Goal: Information Seeking & Learning: Learn about a topic

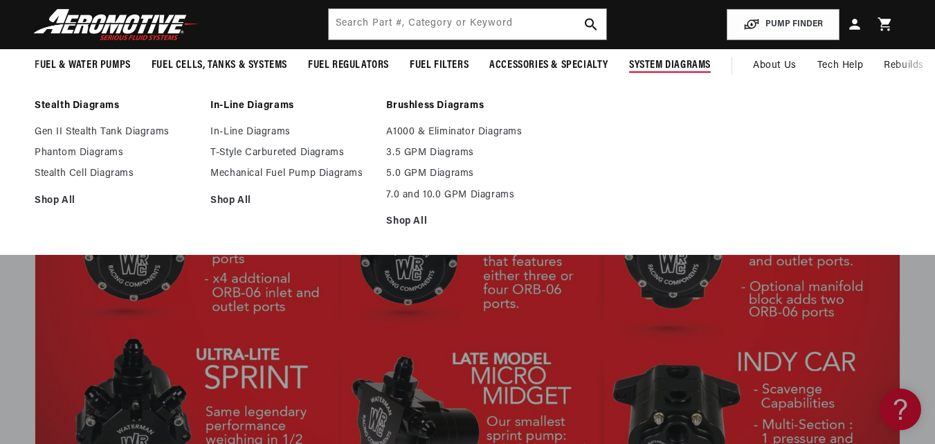
scroll to position [0, 1622]
click at [279, 151] on link "T-Style Carbureted Diagrams" at bounding box center [292, 153] width 162 height 12
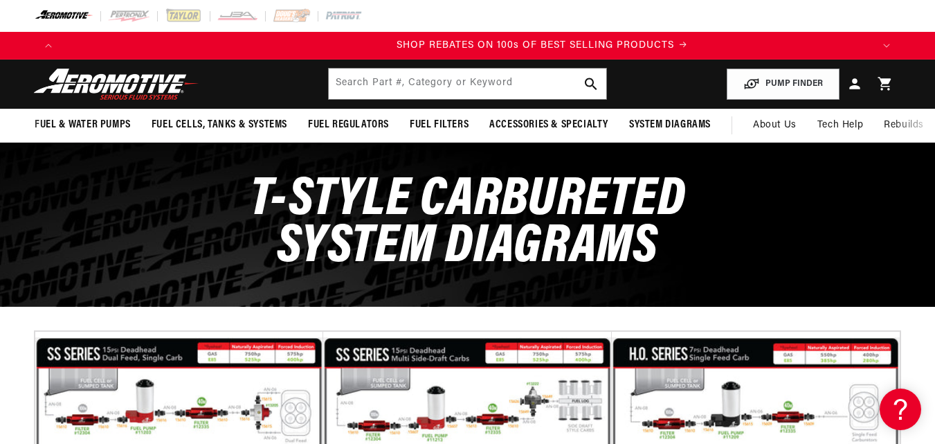
scroll to position [0, 1622]
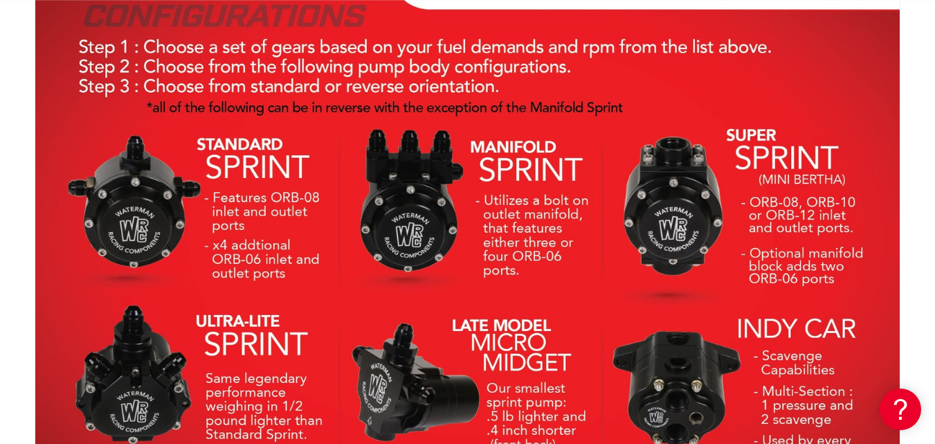
scroll to position [0, 2433]
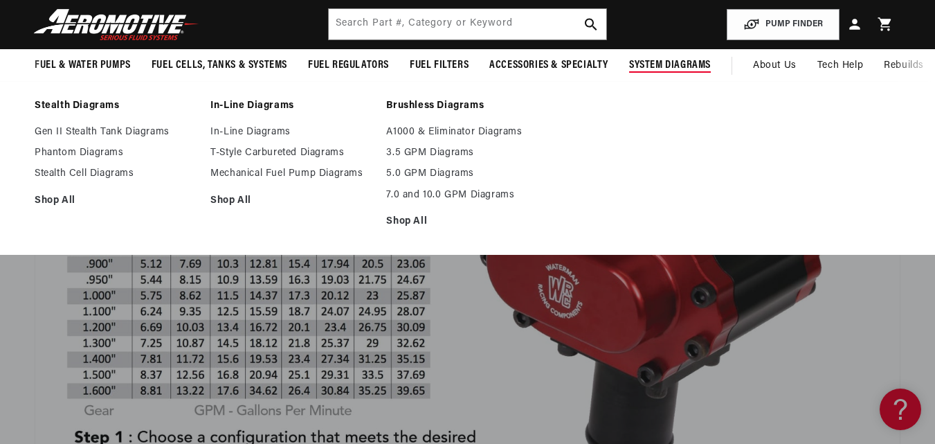
scroll to position [0, 811]
click at [304, 169] on link "Mechanical Fuel Pump Diagrams" at bounding box center [292, 174] width 162 height 12
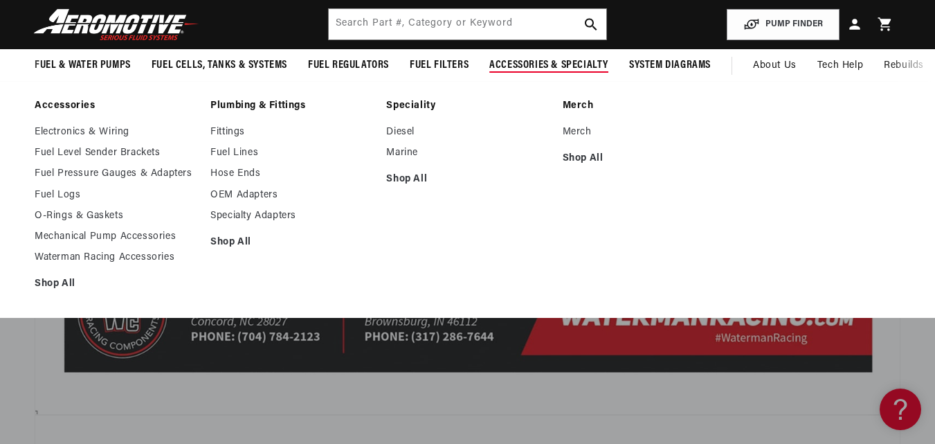
scroll to position [0, 811]
click at [116, 254] on link "Waterman Racing Accessories" at bounding box center [116, 257] width 162 height 12
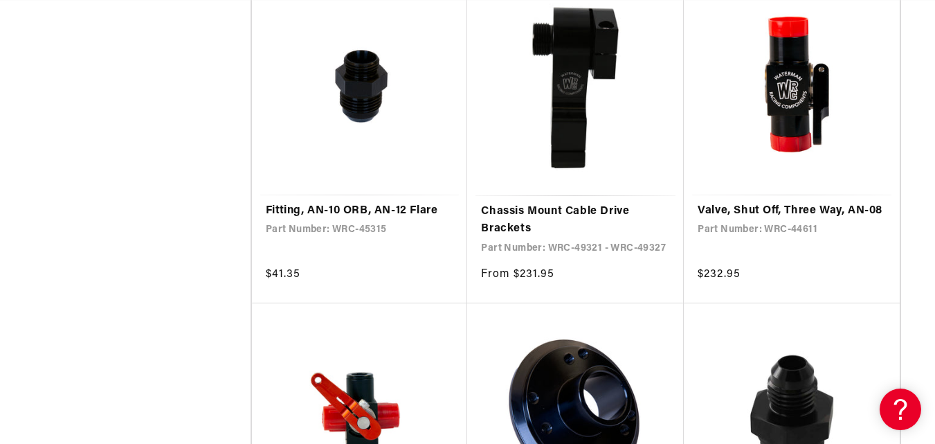
scroll to position [2363, 0]
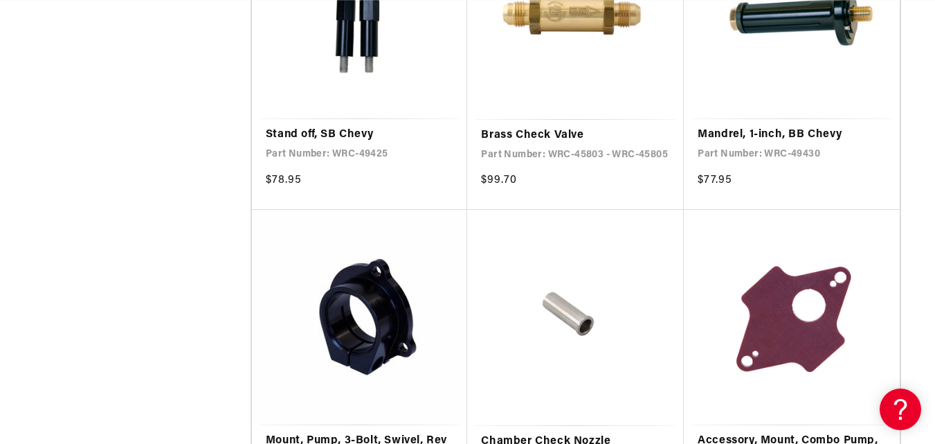
scroll to position [4542, 0]
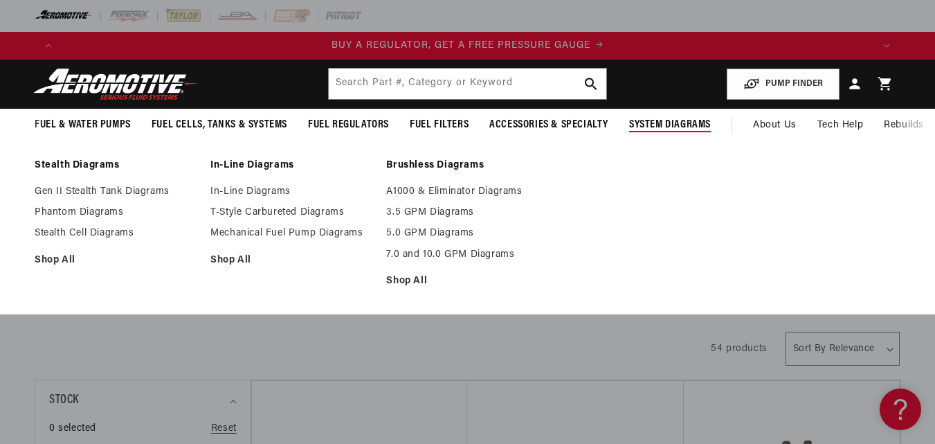
click at [694, 120] on span "System Diagrams" at bounding box center [670, 125] width 82 height 15
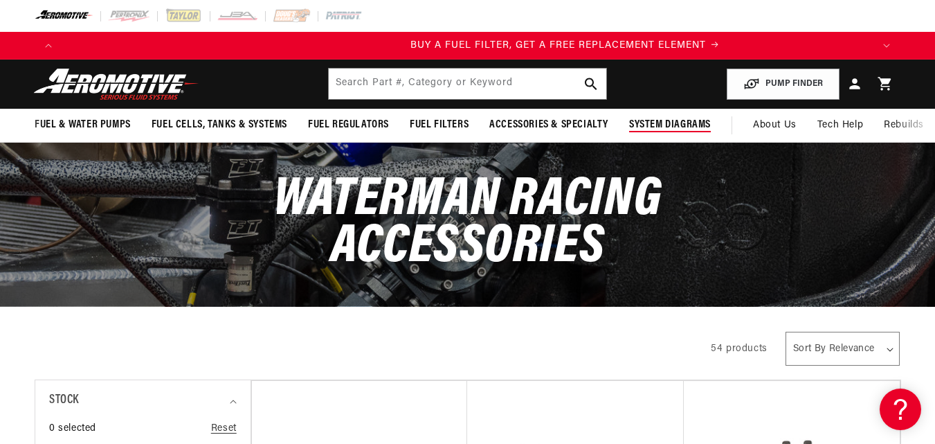
scroll to position [0, 811]
click at [688, 120] on span "System Diagrams" at bounding box center [670, 125] width 82 height 15
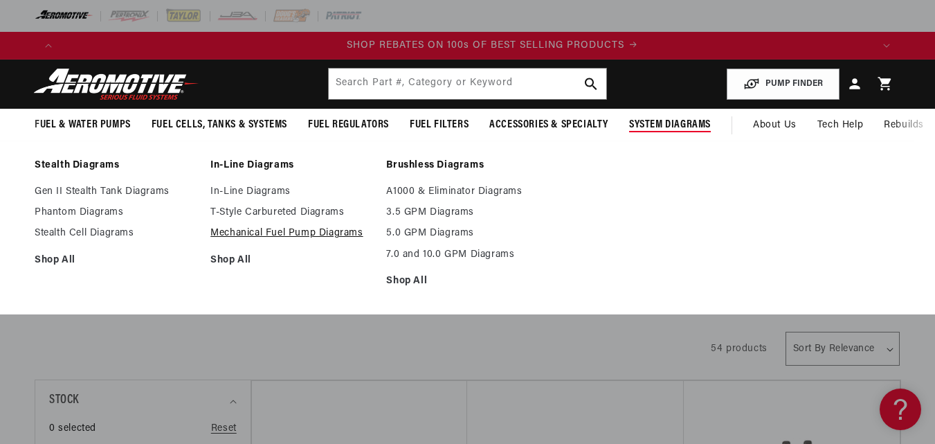
scroll to position [0, 1622]
click at [329, 231] on link "Mechanical Fuel Pump Diagrams" at bounding box center [292, 233] width 162 height 12
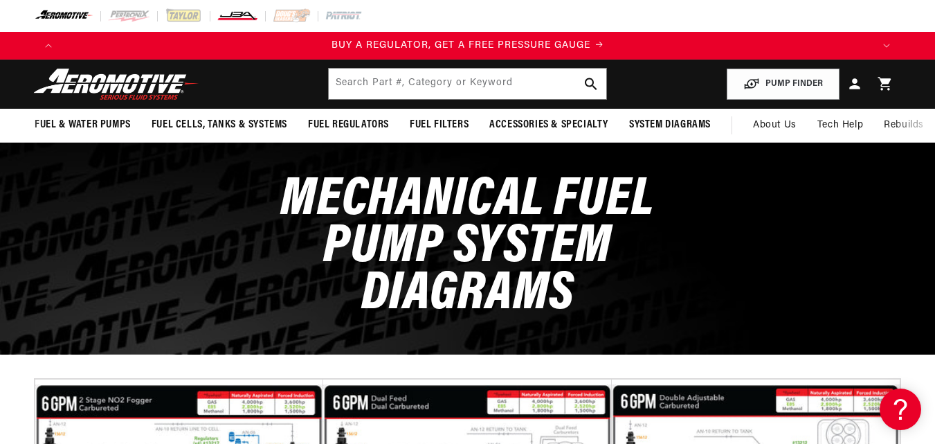
click at [243, 14] on img at bounding box center [238, 15] width 42 height 15
click at [183, 10] on img at bounding box center [184, 15] width 38 height 15
